Goal: Navigation & Orientation: Find specific page/section

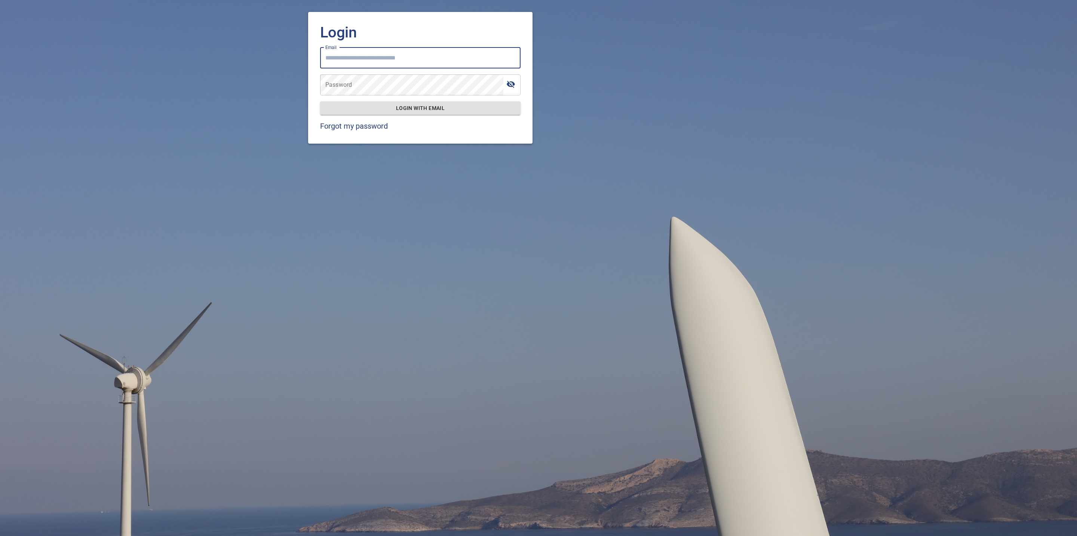
click at [421, 63] on input "Email" at bounding box center [420, 57] width 200 height 21
click at [403, 48] on input "Email" at bounding box center [420, 57] width 200 height 21
click at [393, 51] on input "Email" at bounding box center [420, 57] width 200 height 21
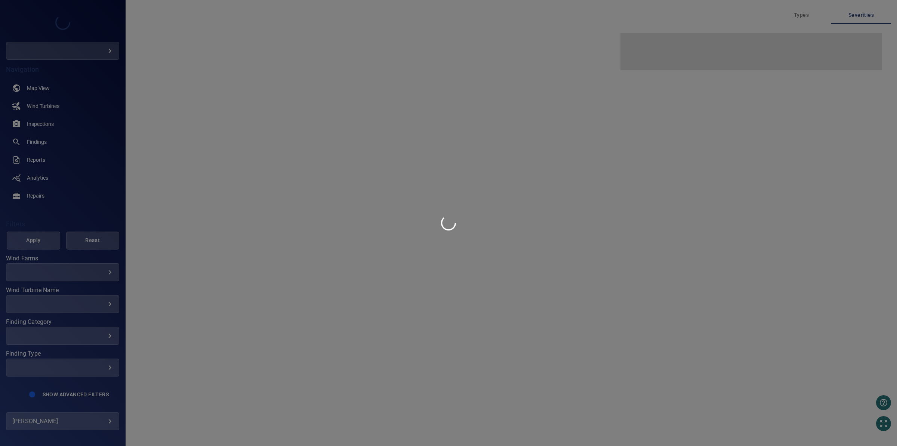
type input "***"
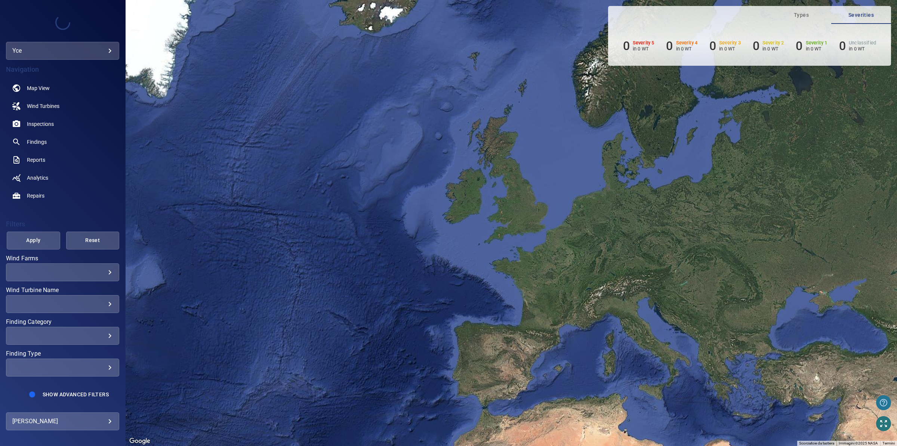
click at [878, 403] on button "button" at bounding box center [883, 403] width 15 height 15
click at [846, 402] on p "Help center." at bounding box center [857, 403] width 31 height 9
